Goal: Information Seeking & Learning: Learn about a topic

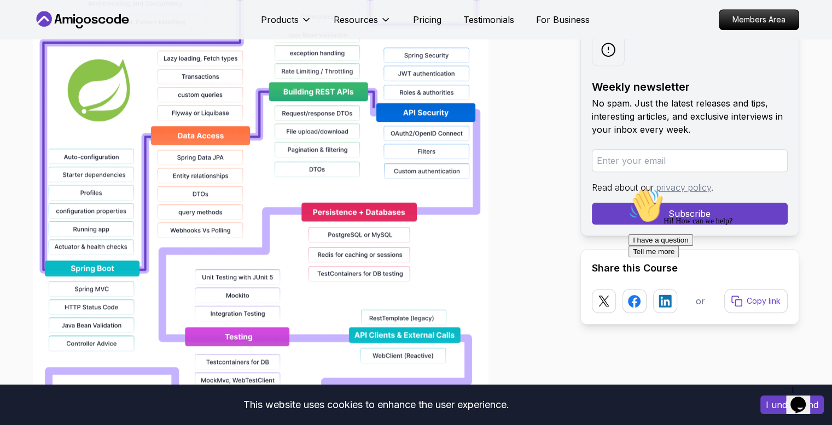
scroll to position [978, 0]
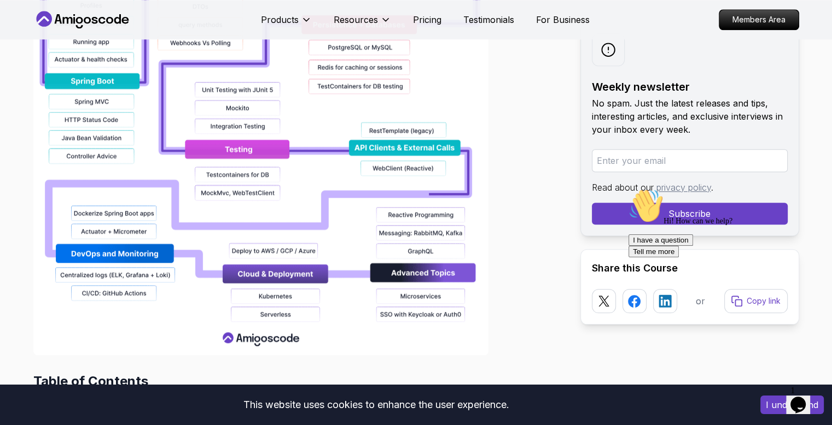
scroll to position [1160, 0]
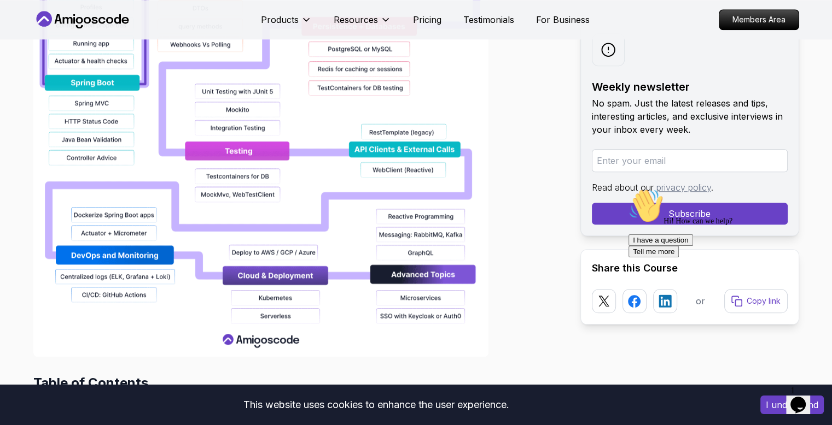
click at [693, 246] on button "I have a question" at bounding box center [660, 240] width 65 height 11
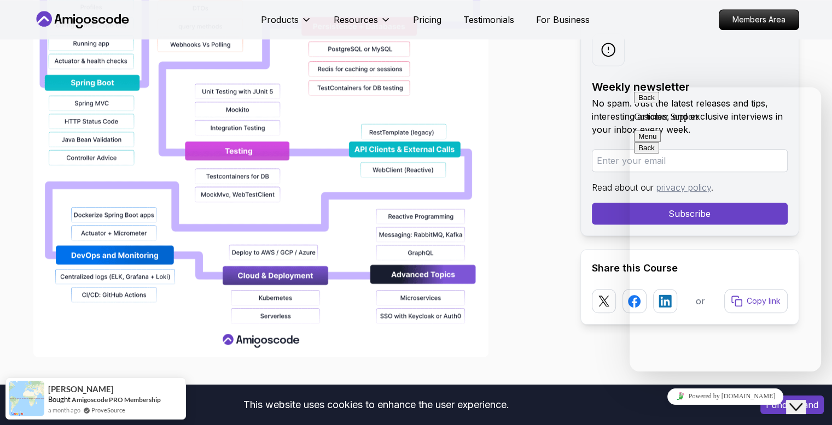
click at [649, 103] on button "Back" at bounding box center [646, 97] width 25 height 11
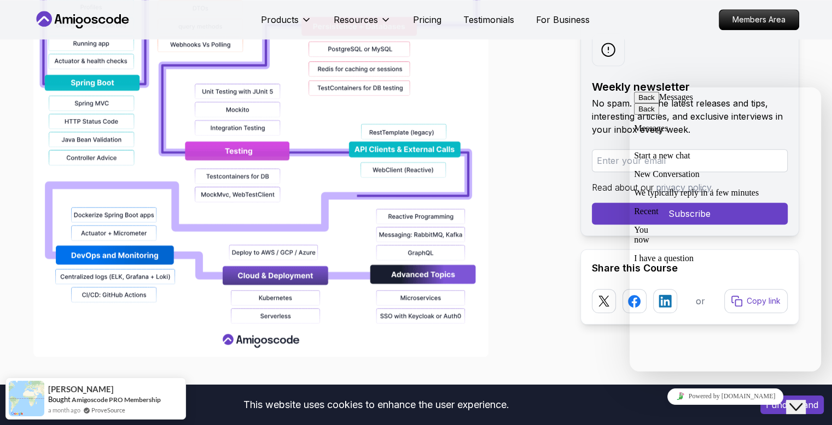
click at [719, 256] on div "You now I have a question" at bounding box center [725, 244] width 183 height 38
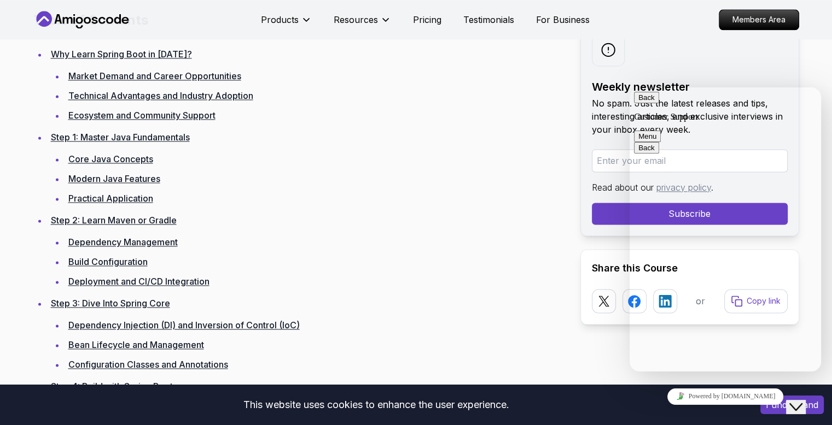
scroll to position [1540, 0]
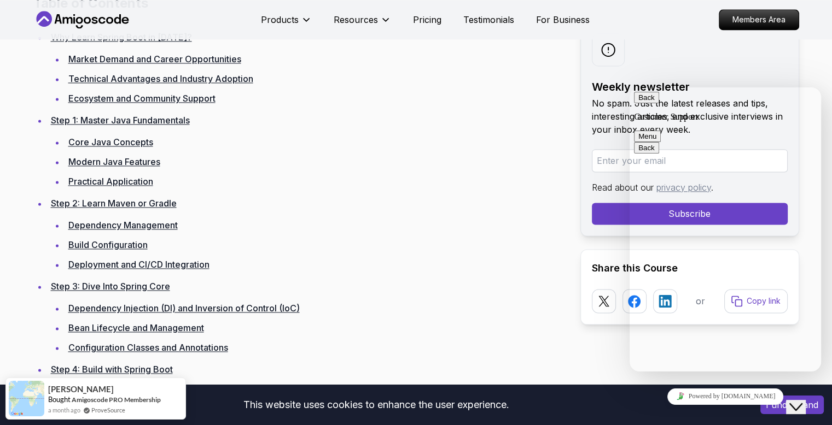
click at [649, 101] on button "Back" at bounding box center [646, 97] width 25 height 11
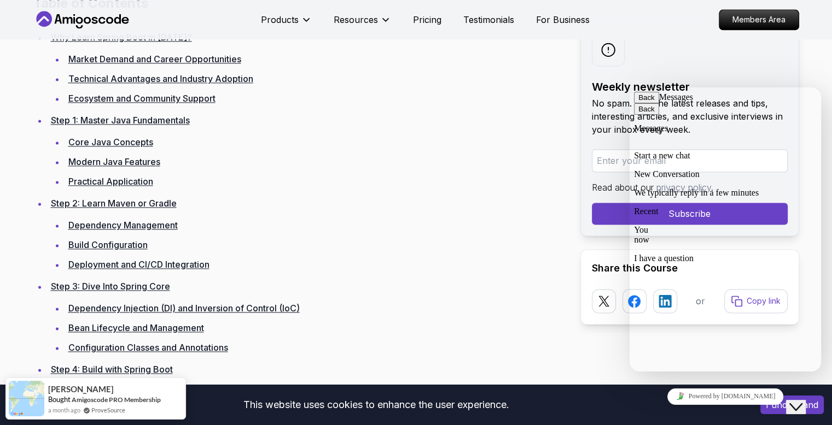
click at [649, 101] on button "Back" at bounding box center [646, 97] width 25 height 11
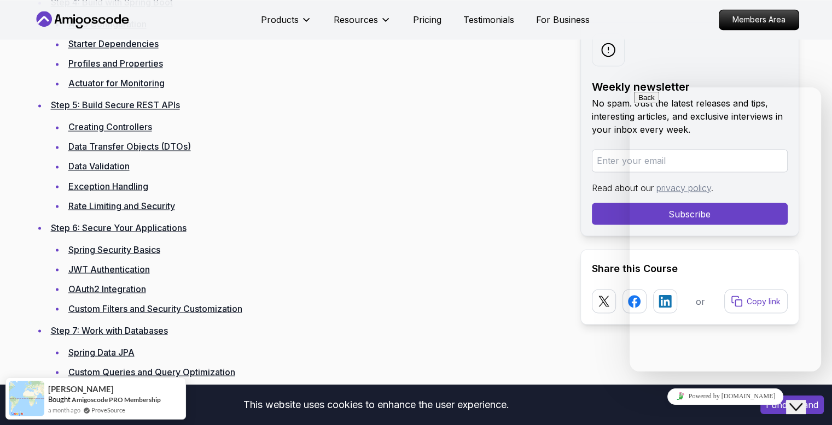
scroll to position [1905, 0]
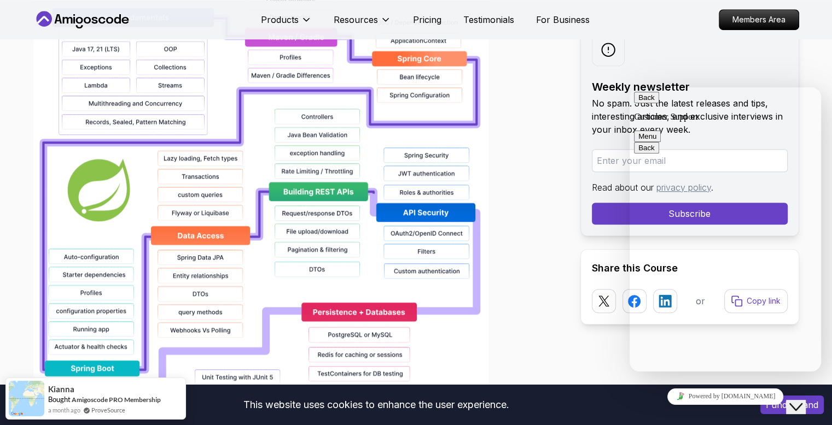
scroll to position [571, 0]
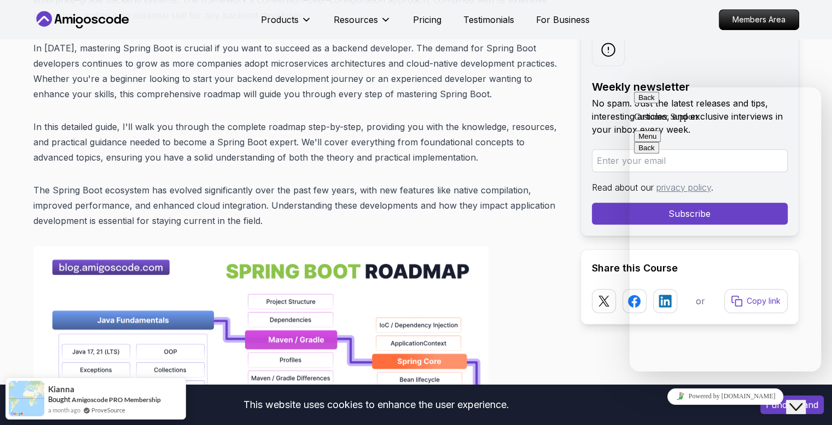
click at [647, 103] on button "Back" at bounding box center [646, 97] width 25 height 11
click at [551, 194] on p "The Spring Boot ecosystem has evolved significantly over the past few years, wi…" at bounding box center [297, 206] width 529 height 46
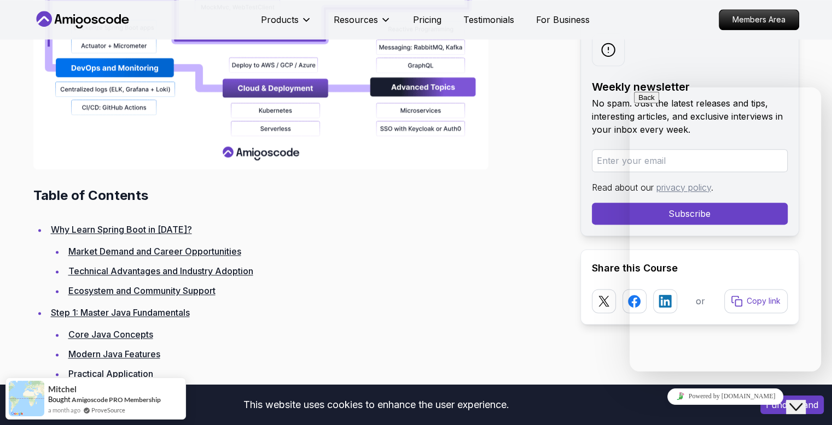
scroll to position [0, 0]
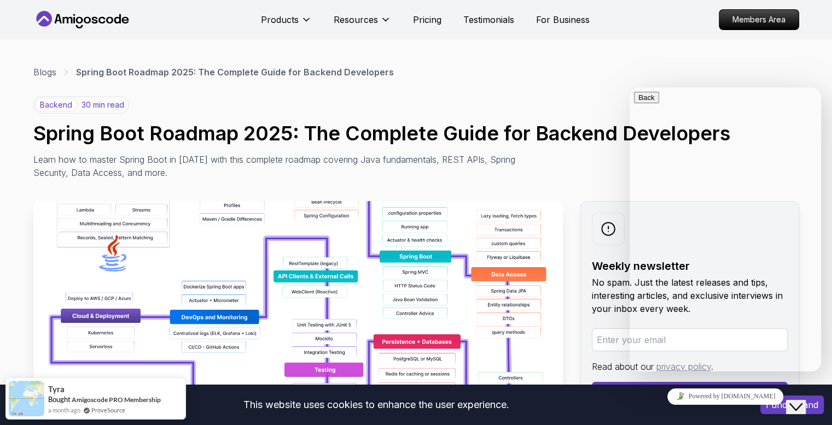
click at [641, 76] on div "Blogs Spring Boot Roadmap 2025: The Complete Guide for Backend Developers" at bounding box center [416, 72] width 766 height 13
click at [539, 108] on div "backend 30 min read Spring Boot Roadmap 2025: The Complete Guide for Backend De…" at bounding box center [416, 137] width 766 height 83
click at [802, 401] on icon "Close Chat This icon closes the chat window." at bounding box center [795, 407] width 13 height 13
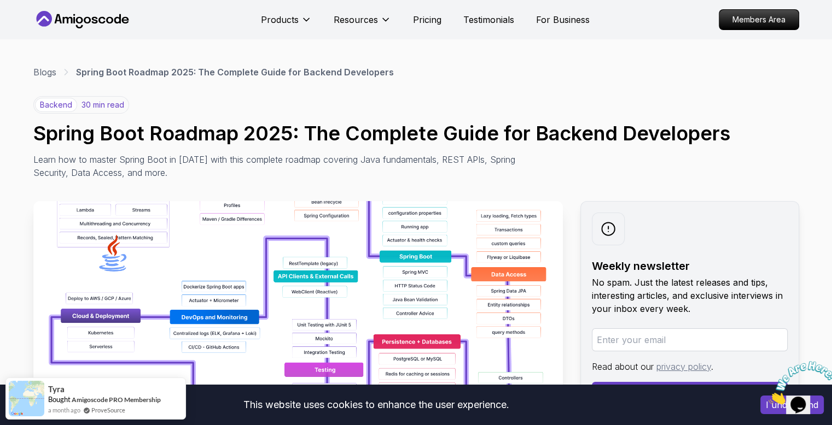
click at [803, 398] on img at bounding box center [802, 382] width 68 height 43
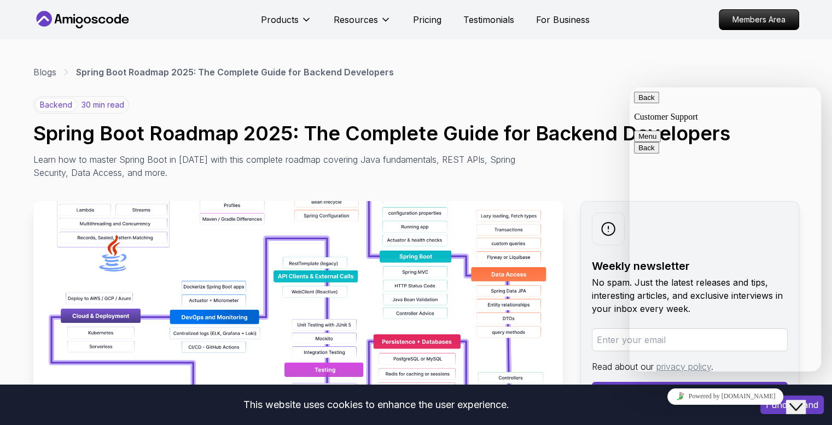
click at [802, 401] on icon "Close Chat This icon closes the chat window." at bounding box center [795, 407] width 13 height 13
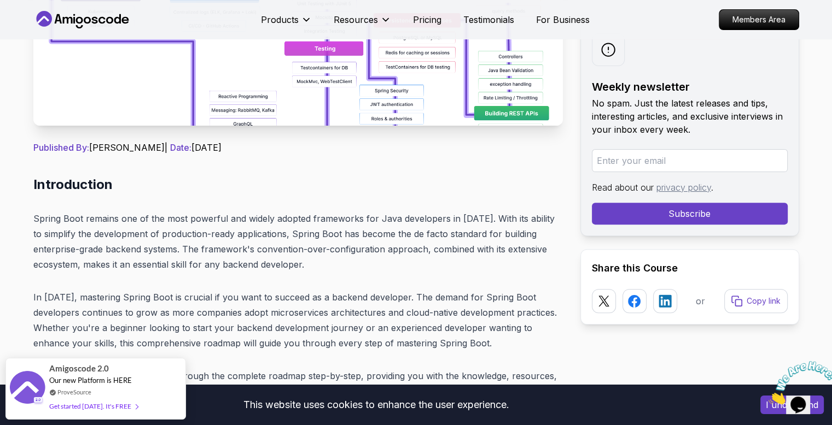
scroll to position [320, 0]
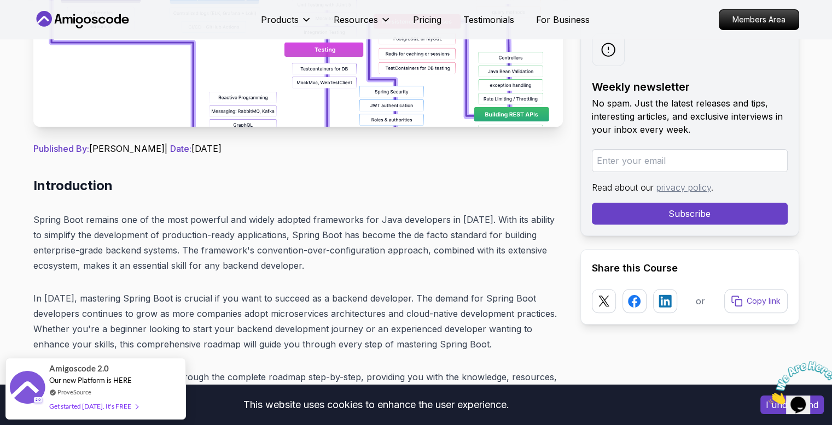
click at [762, 404] on button "I understand" at bounding box center [791, 405] width 63 height 19
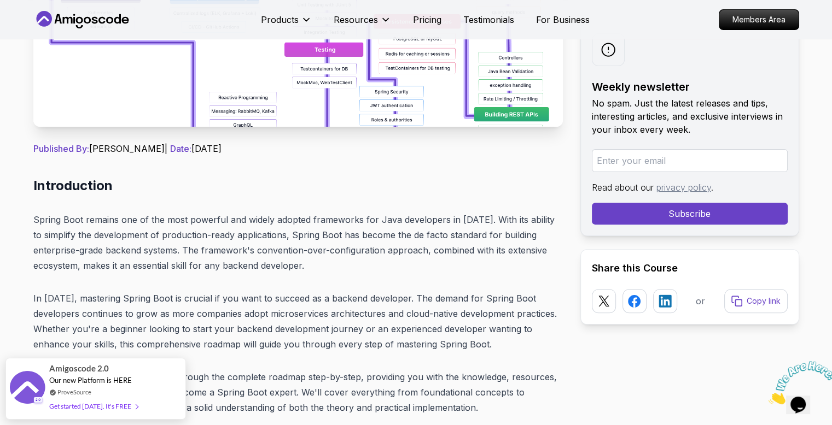
click at [768, 405] on img at bounding box center [802, 382] width 68 height 43
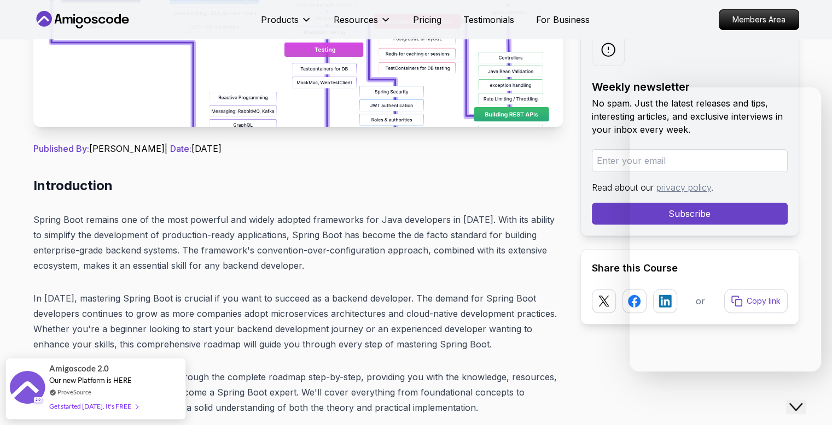
click at [768, 405] on div at bounding box center [725, 397] width 183 height 16
click at [799, 401] on icon "Close Chat This icon closes the chat window." at bounding box center [795, 407] width 13 height 13
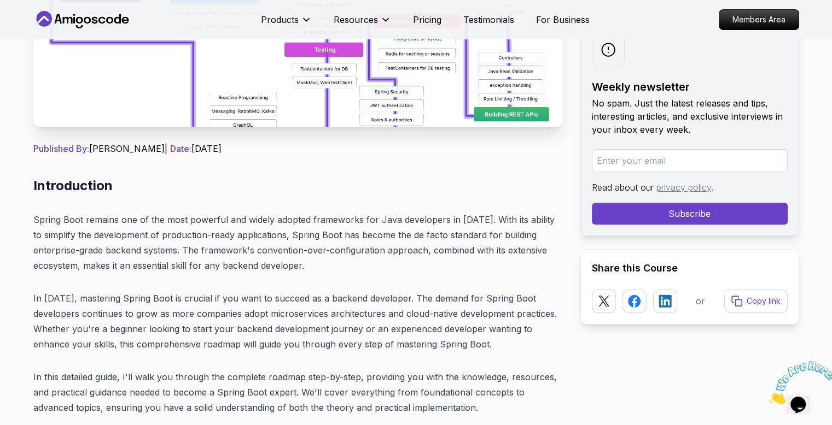
click at [768, 397] on icon "Close" at bounding box center [768, 401] width 0 height 9
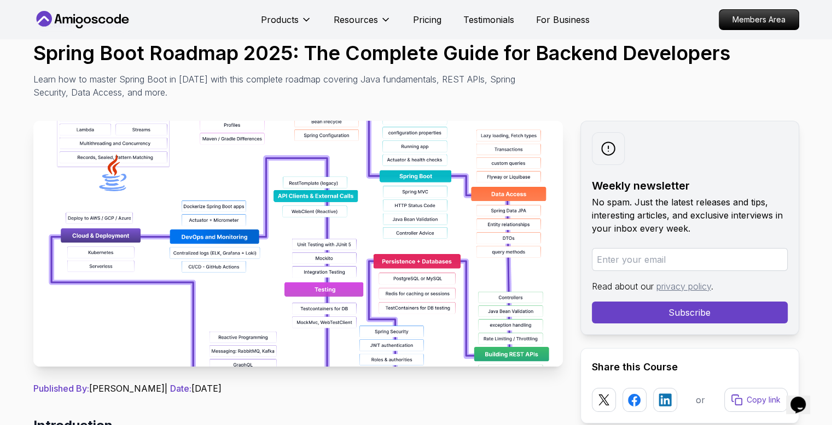
scroll to position [0, 0]
